Goal: Find specific page/section

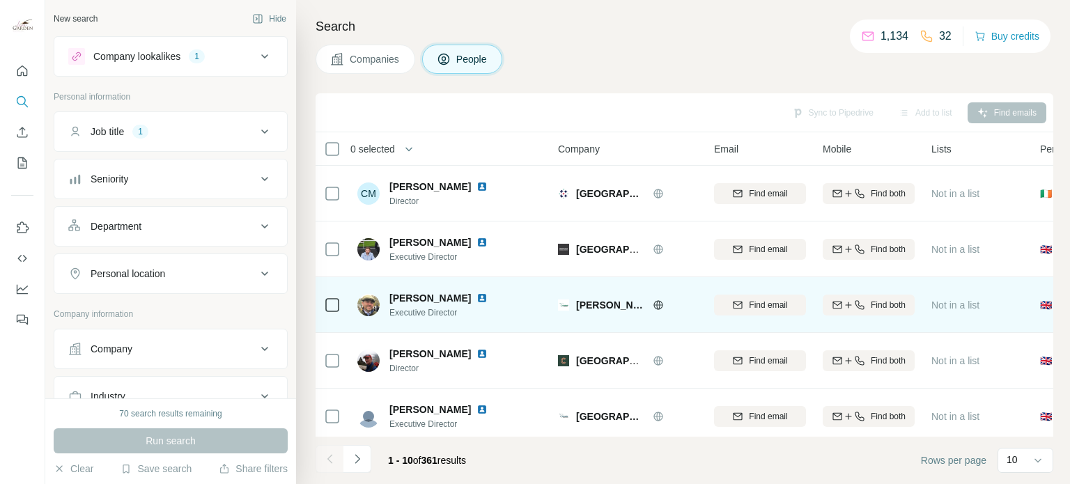
click at [477, 294] on img at bounding box center [482, 298] width 11 height 11
